Goal: Check status

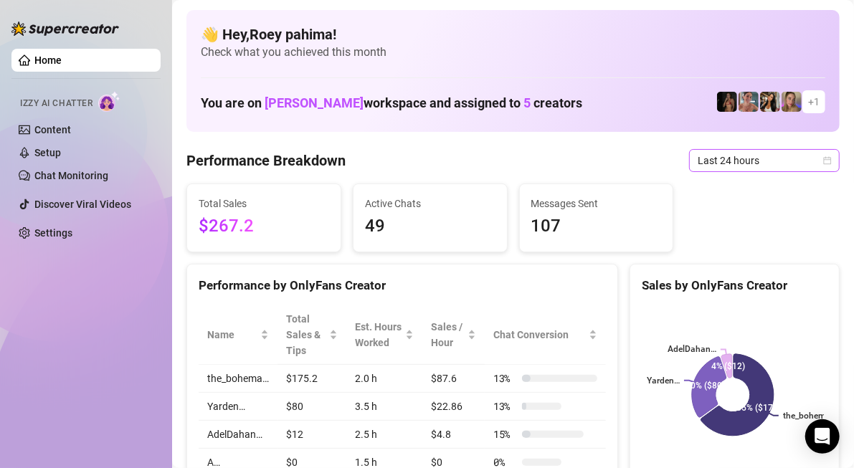
scroll to position [72, 0]
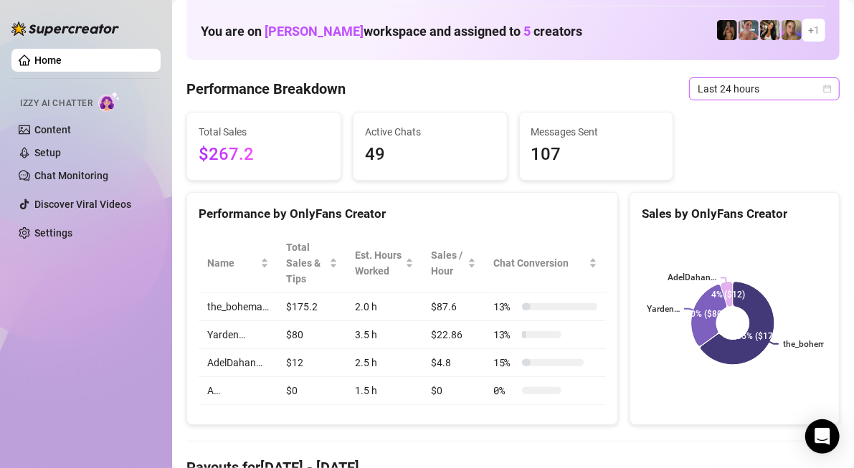
click at [717, 85] on span "Last 24 hours" at bounding box center [764, 89] width 133 height 22
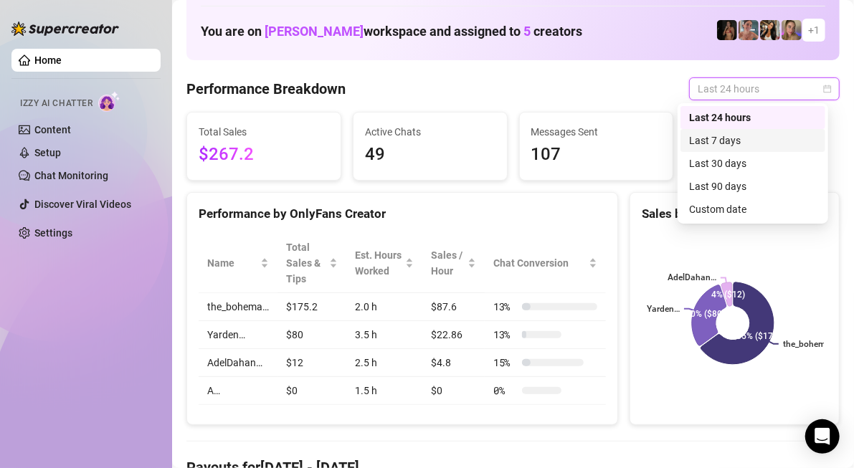
click at [717, 135] on div "Last 7 days" at bounding box center [753, 140] width 145 height 23
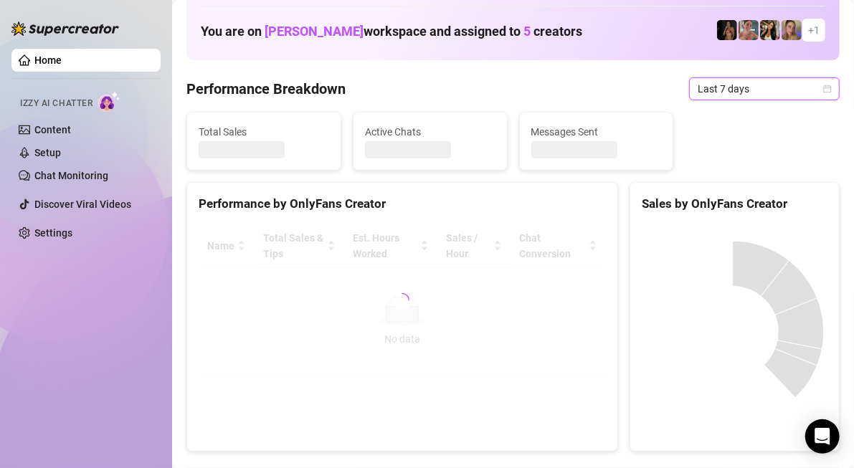
click at [725, 90] on span "Last 7 days" at bounding box center [764, 89] width 133 height 22
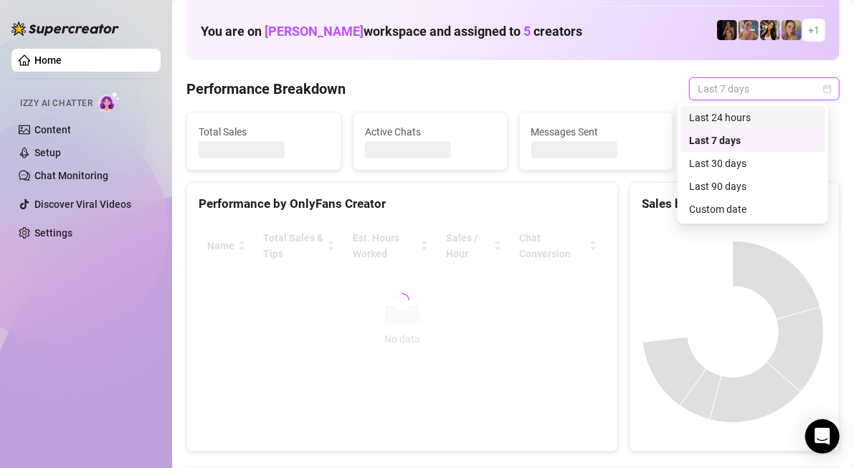
click at [738, 119] on div "Last 24 hours" at bounding box center [753, 118] width 128 height 16
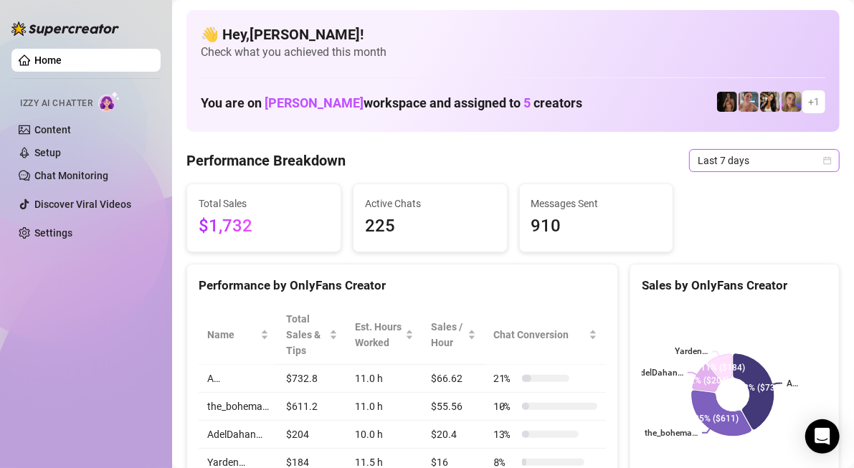
click at [780, 156] on span "Last 7 days" at bounding box center [764, 161] width 133 height 22
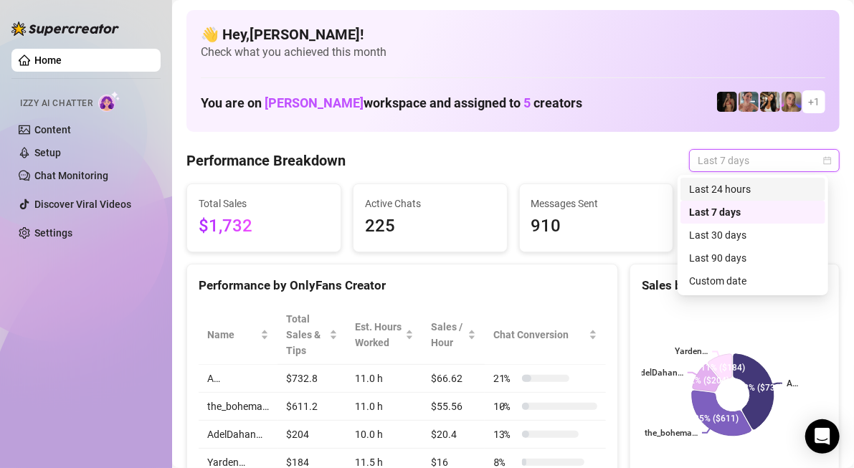
click at [750, 195] on div "Last 24 hours" at bounding box center [753, 190] width 128 height 16
